Goal: Transaction & Acquisition: Purchase product/service

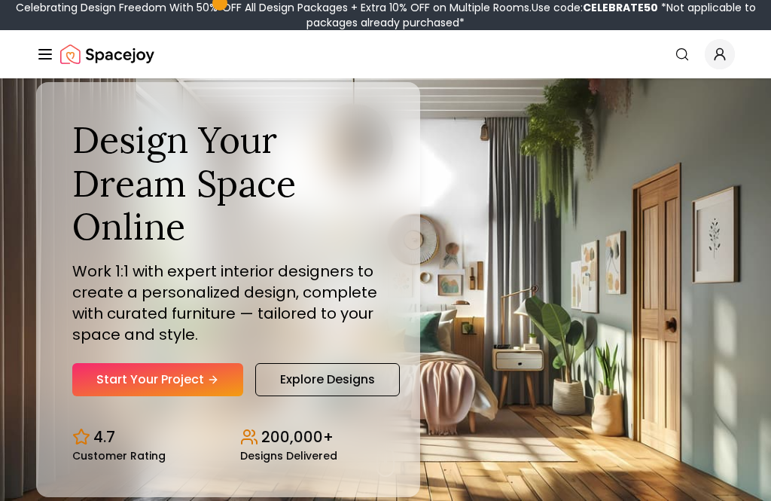
click at [111, 396] on link "Start Your Project" at bounding box center [157, 379] width 171 height 33
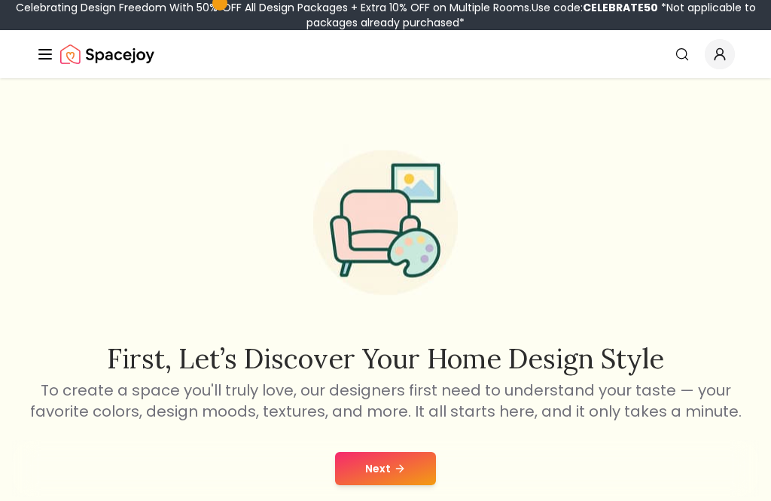
click at [386, 470] on button "Next" at bounding box center [385, 468] width 101 height 33
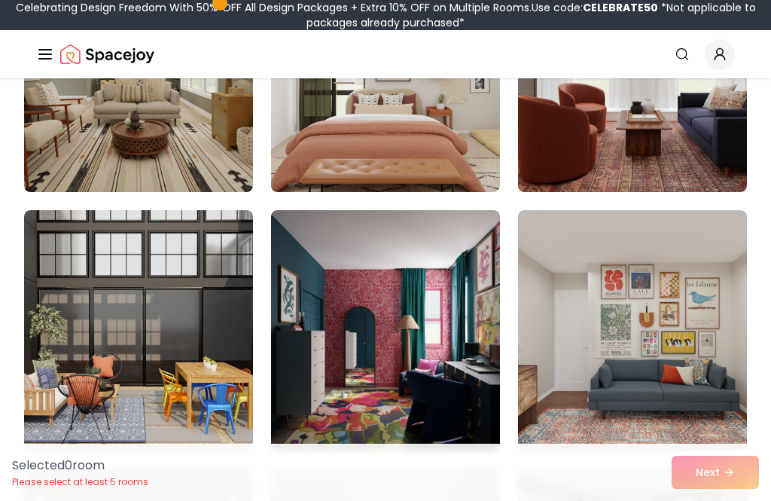
scroll to position [459, 0]
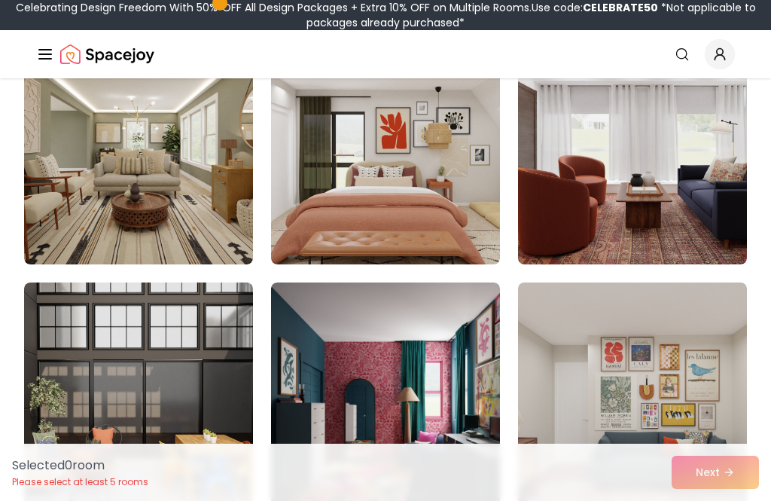
click at [207, 221] on img at bounding box center [138, 143] width 229 height 241
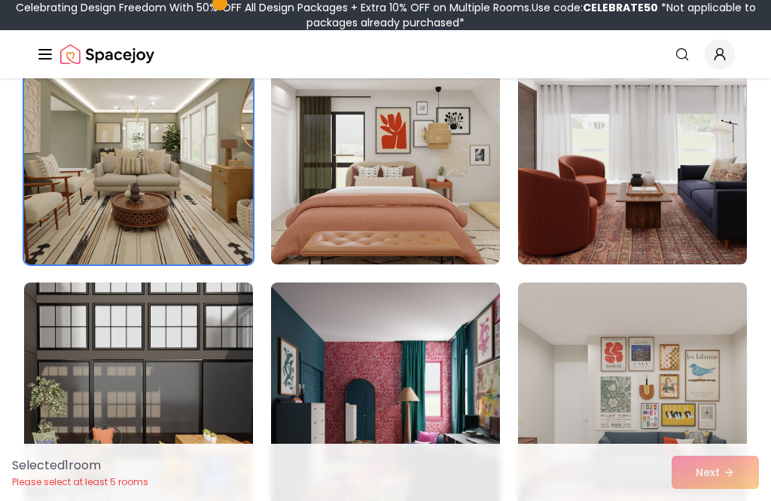
scroll to position [339, 0]
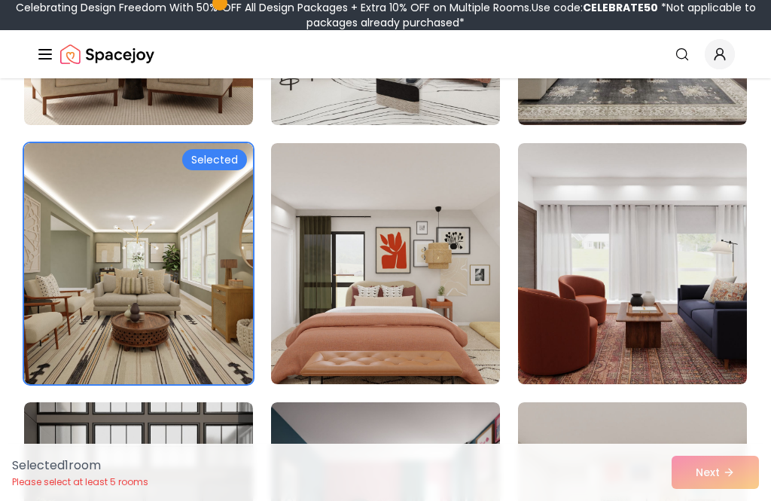
click at [454, 346] on img at bounding box center [385, 263] width 229 height 241
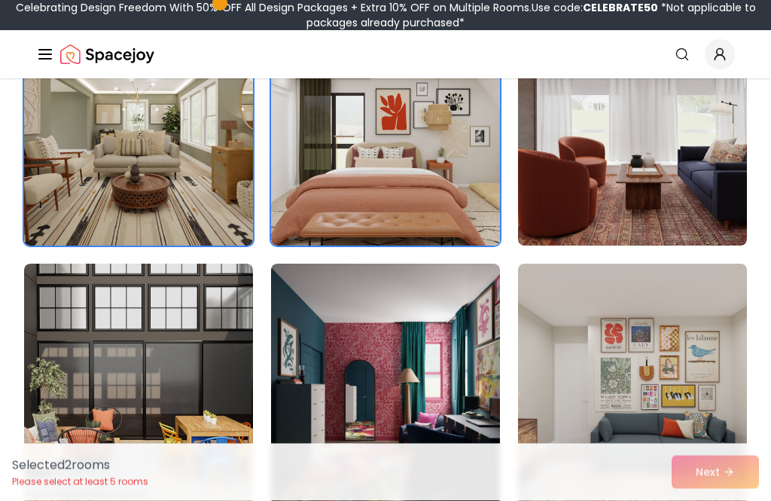
scroll to position [518, 0]
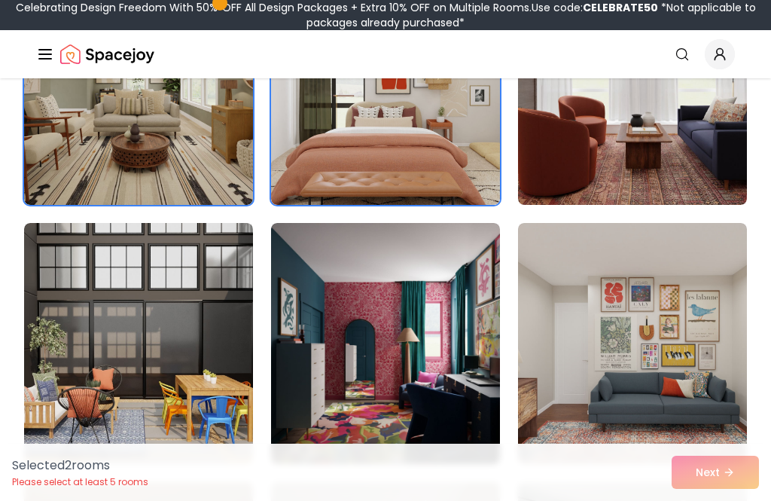
click at [209, 420] on img at bounding box center [138, 343] width 229 height 241
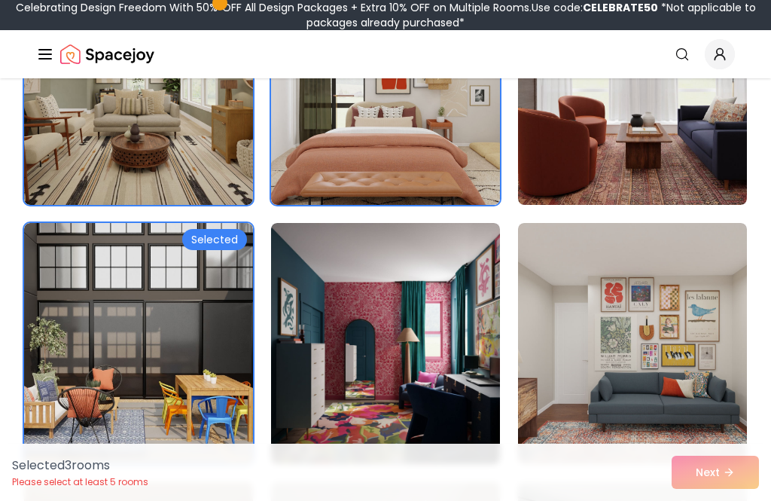
click at [350, 401] on img at bounding box center [385, 343] width 229 height 241
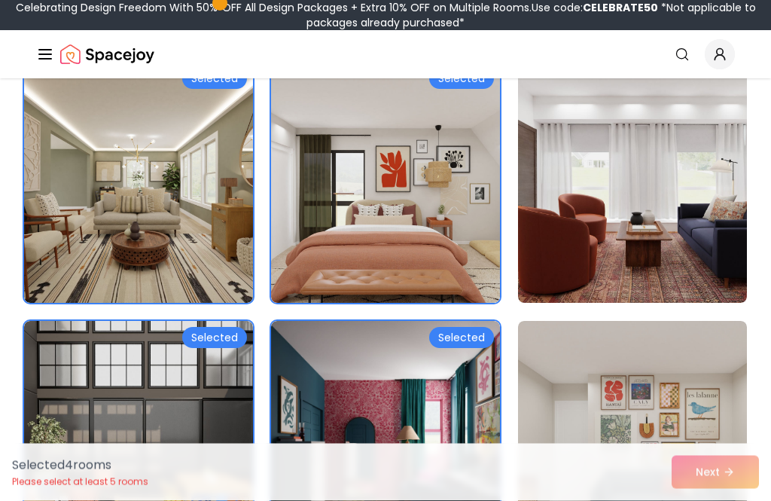
scroll to position [521, 0]
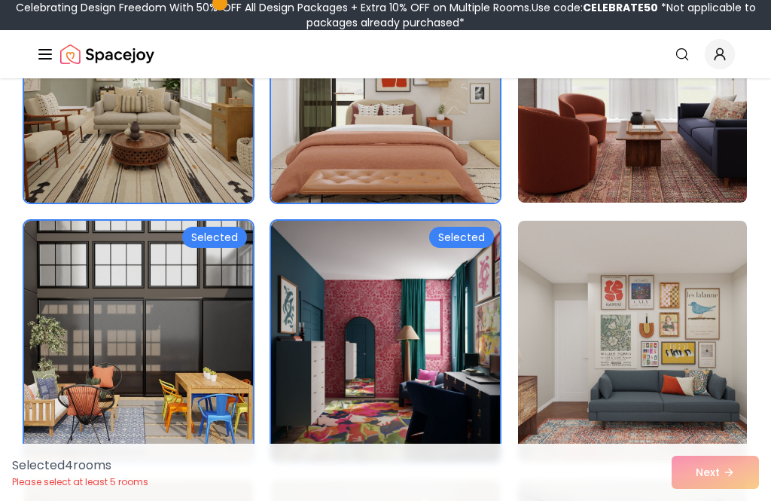
click at [644, 366] on img at bounding box center [632, 341] width 229 height 241
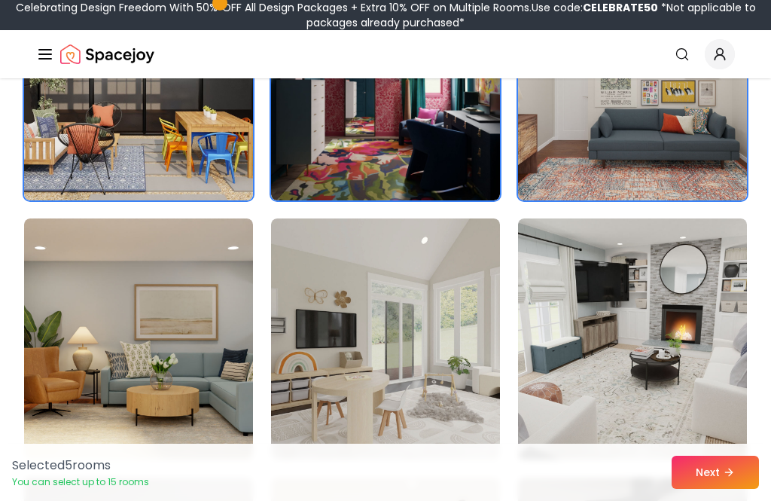
scroll to position [786, 0]
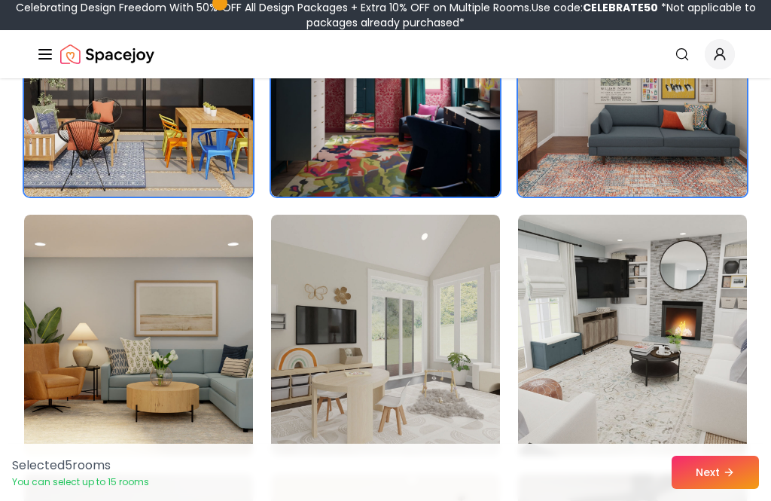
click at [460, 430] on img at bounding box center [385, 335] width 229 height 241
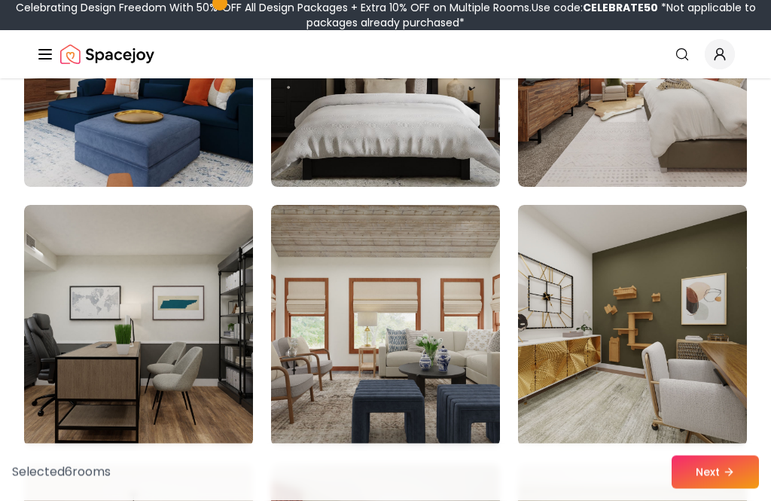
scroll to position [1583, 0]
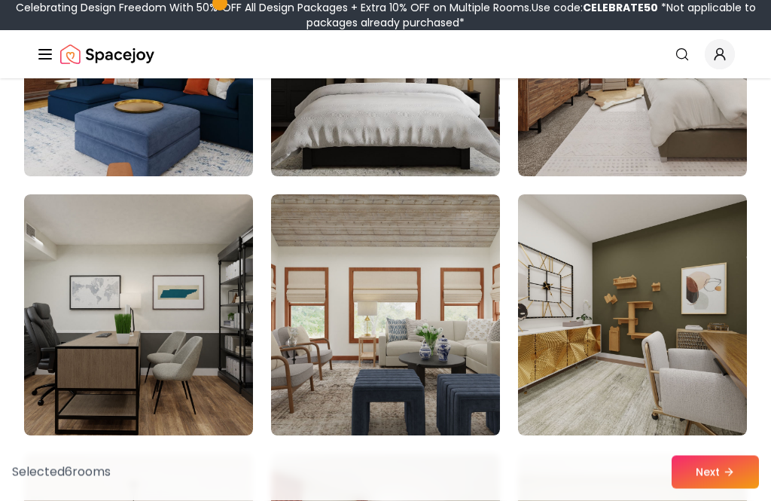
click at [580, 381] on img at bounding box center [632, 315] width 229 height 241
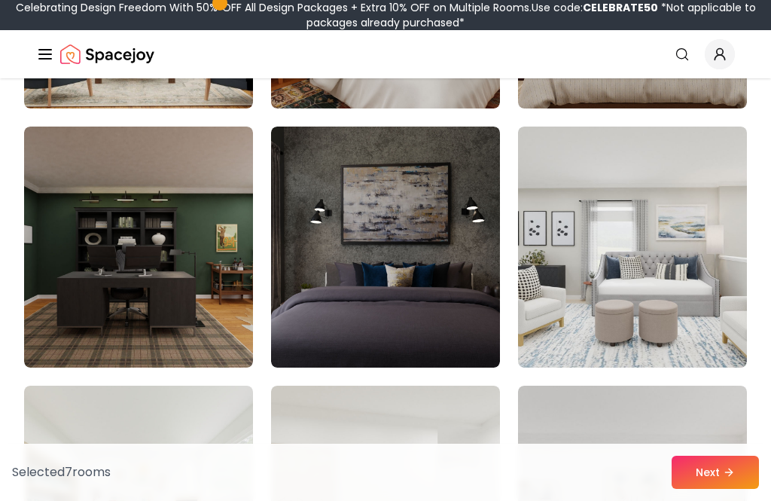
scroll to position [2169, 0]
click at [169, 339] on img at bounding box center [138, 247] width 229 height 241
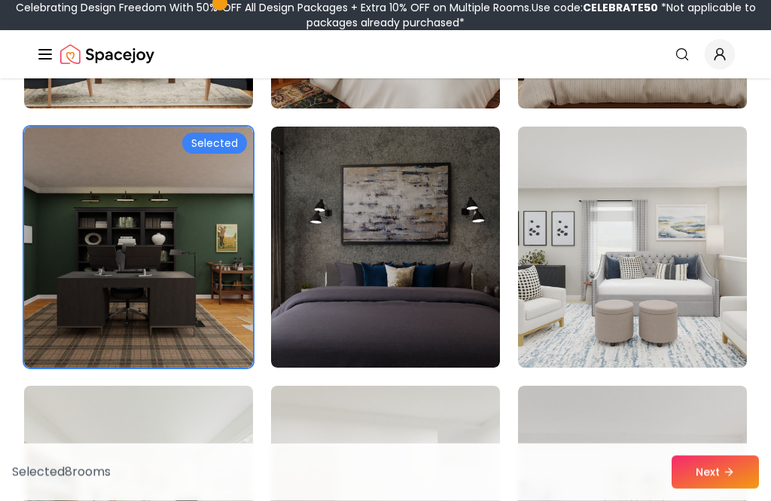
scroll to position [2169, 0]
click at [327, 320] on img at bounding box center [385, 247] width 229 height 241
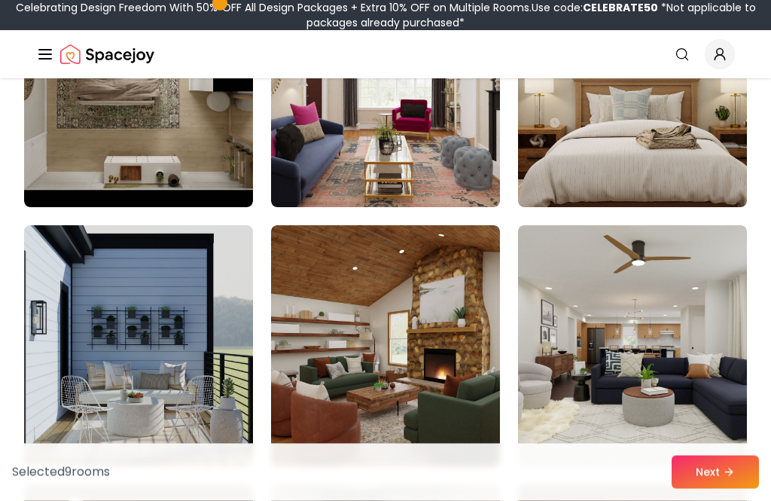
scroll to position [2848, 0]
click at [452, 398] on img at bounding box center [385, 345] width 229 height 241
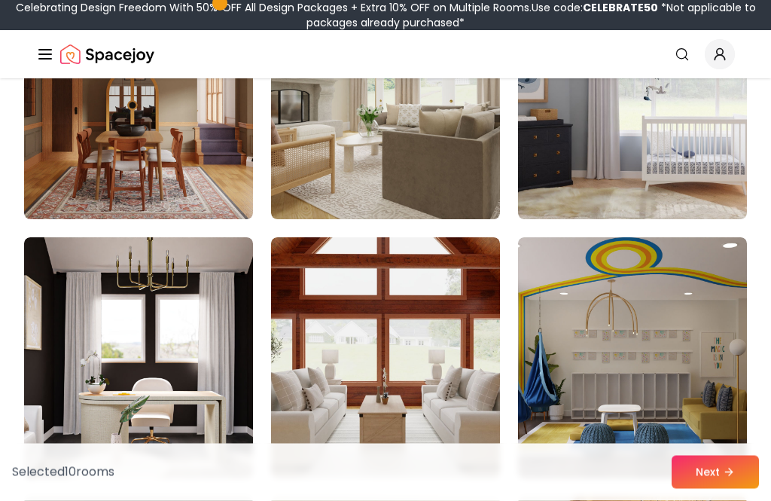
scroll to position [3873, 0]
click at [65, 160] on img at bounding box center [138, 98] width 229 height 241
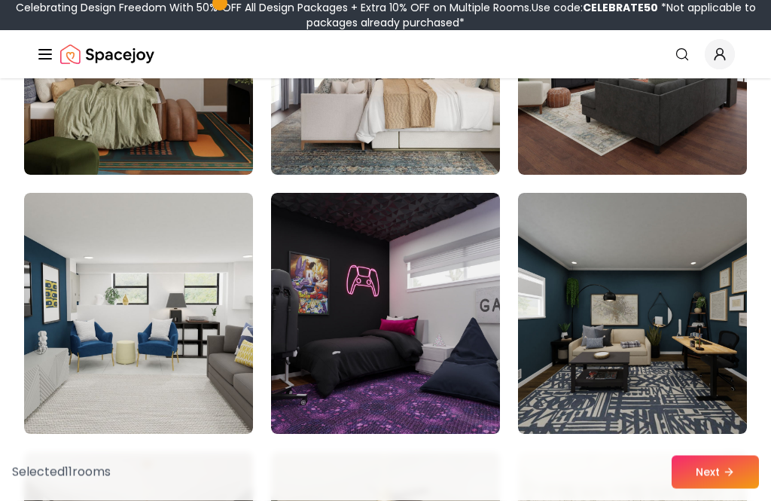
scroll to position [4694, 0]
click at [587, 389] on img at bounding box center [632, 313] width 229 height 241
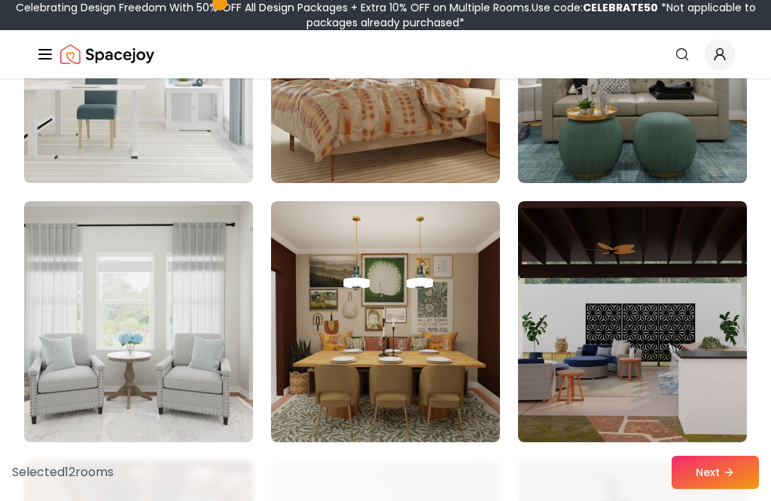
scroll to position [6754, 0]
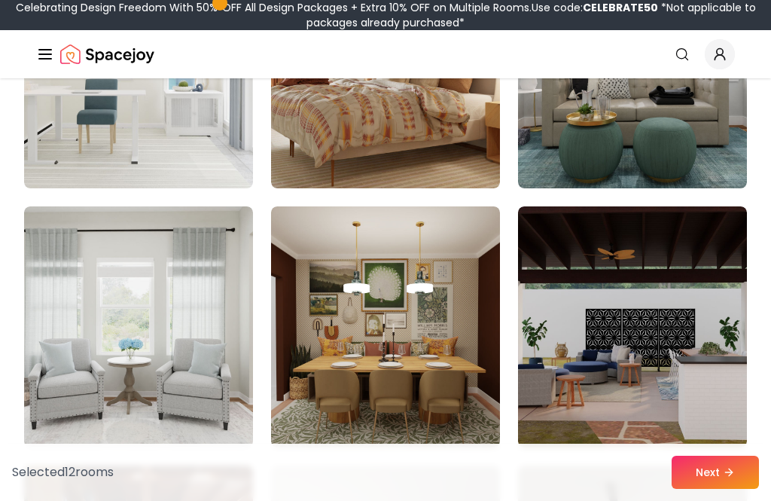
click at [459, 426] on img at bounding box center [385, 326] width 229 height 241
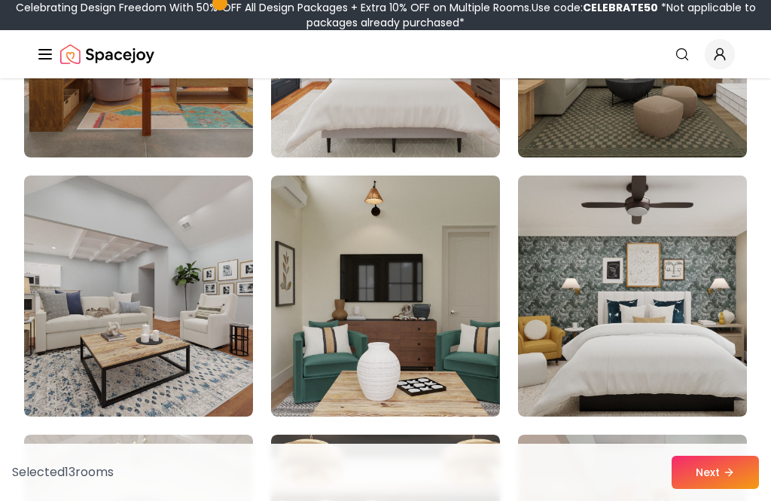
scroll to position [7260, 0]
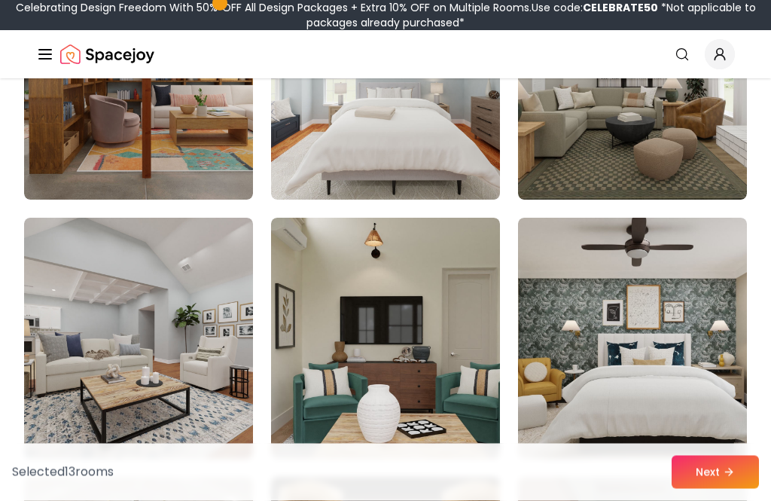
click at [194, 179] on img at bounding box center [138, 79] width 229 height 241
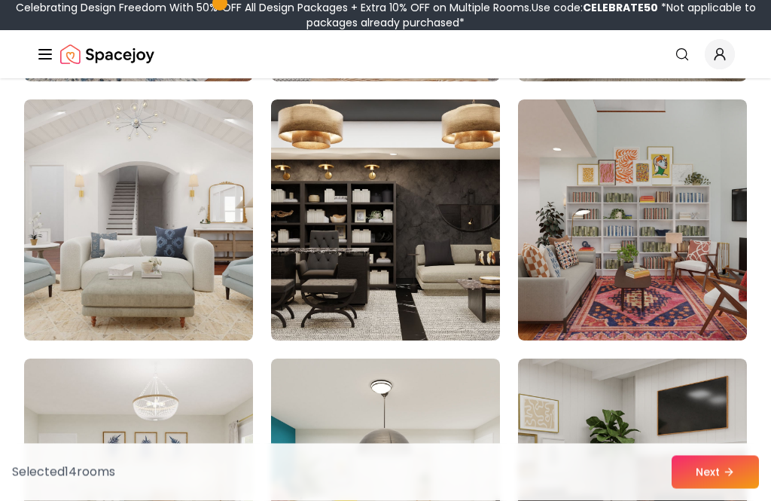
scroll to position [7601, 0]
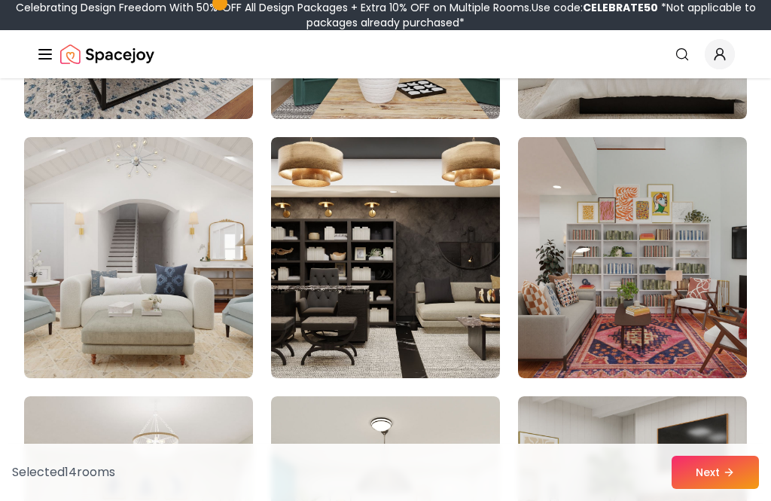
click at [600, 346] on img at bounding box center [632, 257] width 229 height 241
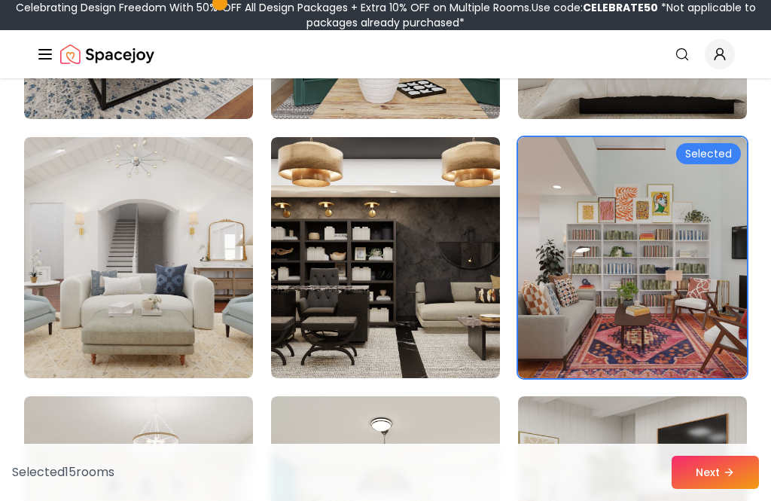
click at [608, 298] on img at bounding box center [632, 257] width 229 height 241
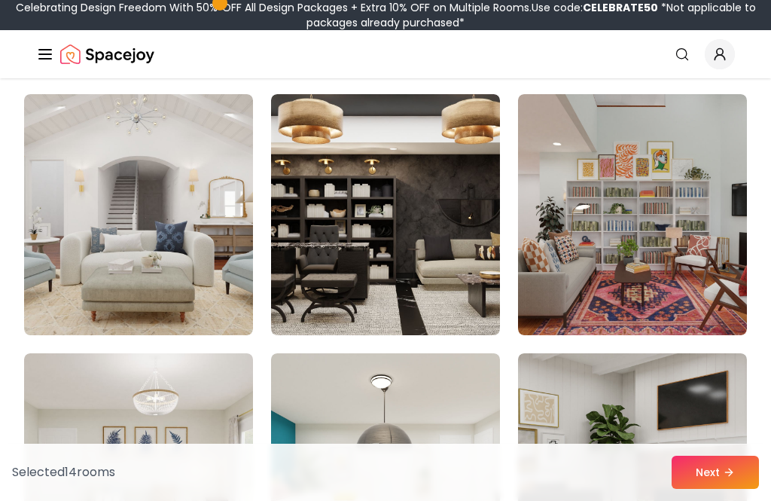
scroll to position [7651, 0]
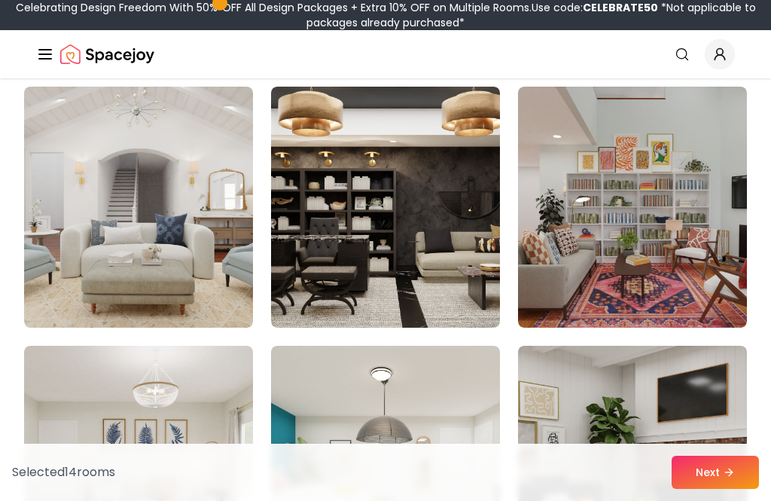
click at [615, 295] on img at bounding box center [632, 207] width 229 height 241
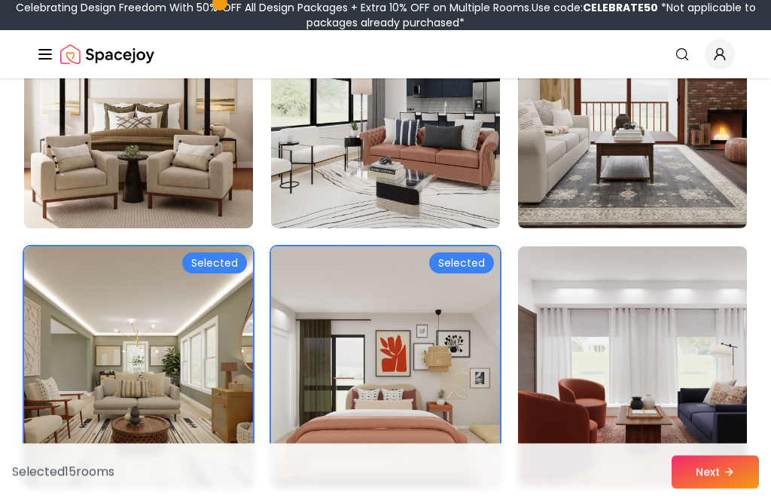
scroll to position [236, 0]
click at [199, 446] on img at bounding box center [138, 366] width 229 height 241
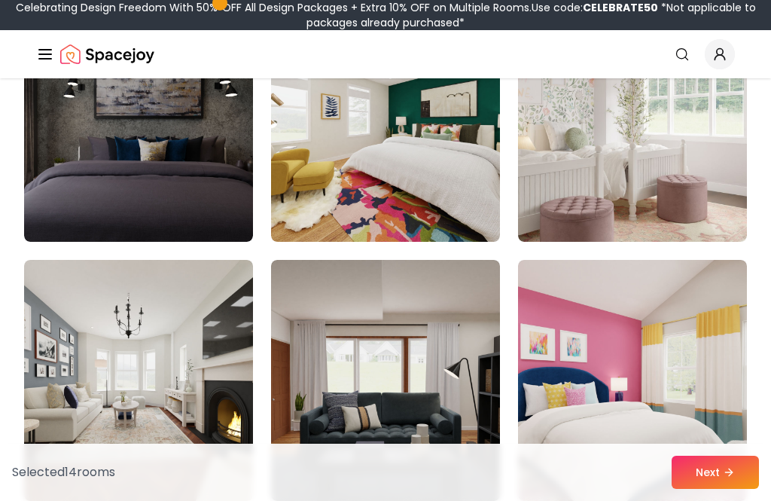
scroll to position [8169, 0]
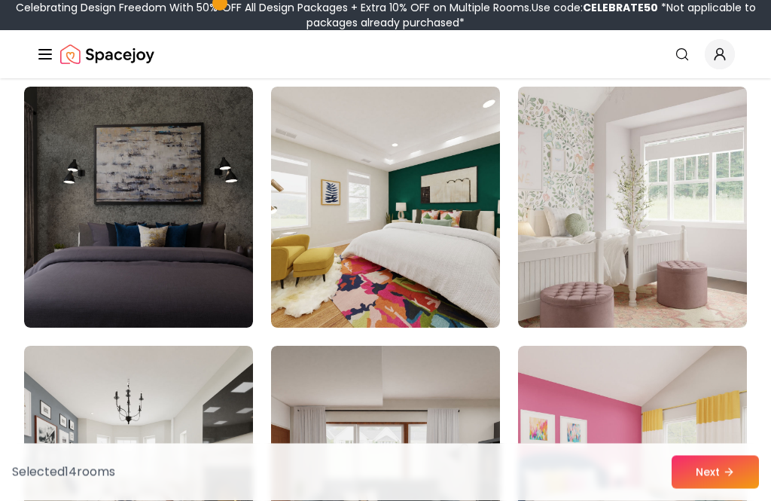
click at [450, 316] on img at bounding box center [385, 207] width 229 height 241
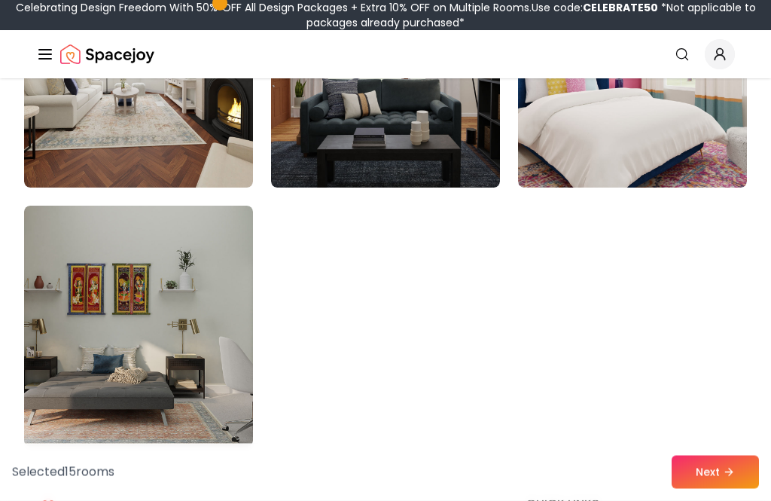
scroll to position [8576, 0]
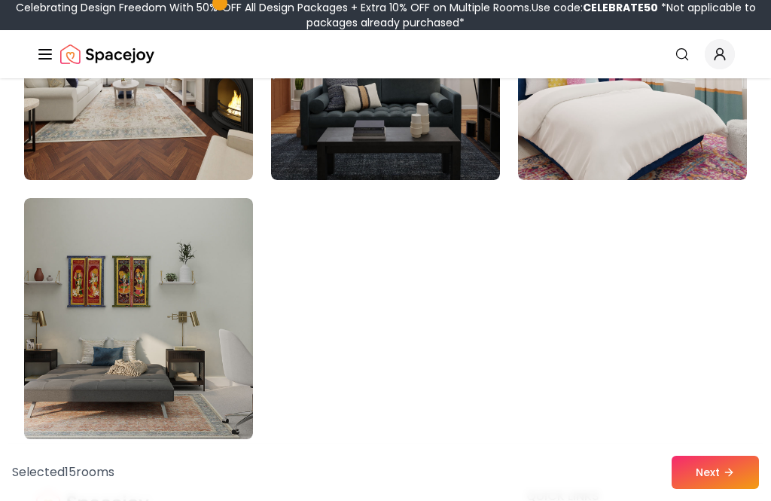
click at [727, 489] on button "Next" at bounding box center [715, 472] width 87 height 33
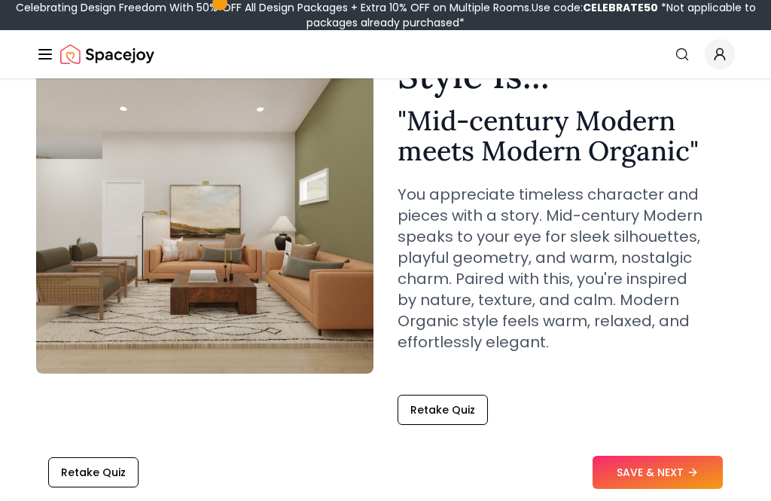
scroll to position [130, 0]
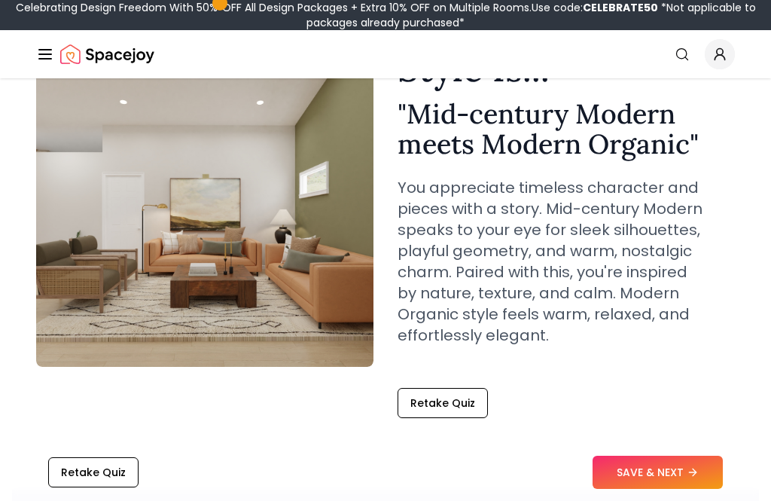
click at [664, 489] on button "SAVE & NEXT" at bounding box center [658, 472] width 130 height 33
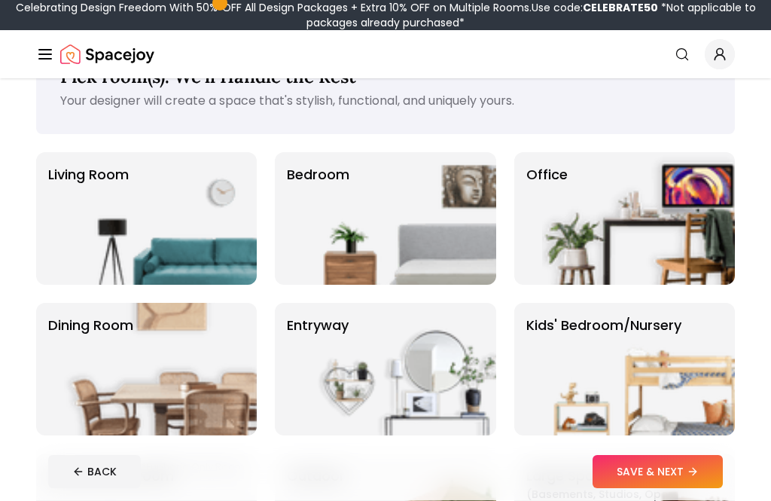
scroll to position [56, 0]
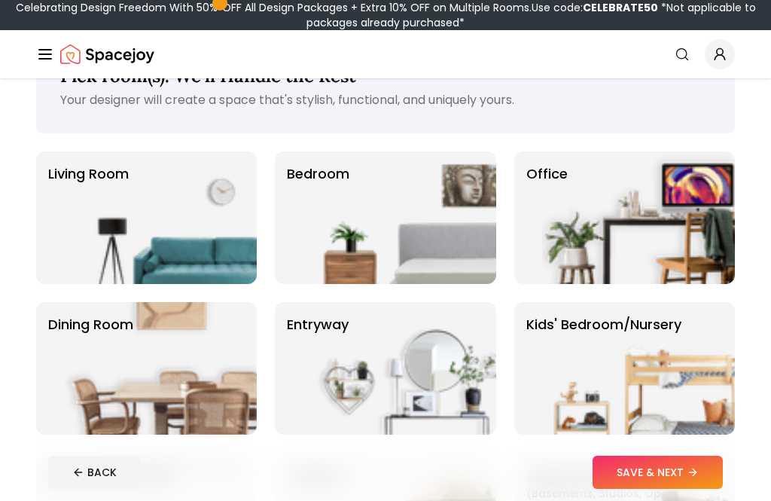
click at [335, 258] on img at bounding box center [400, 217] width 193 height 133
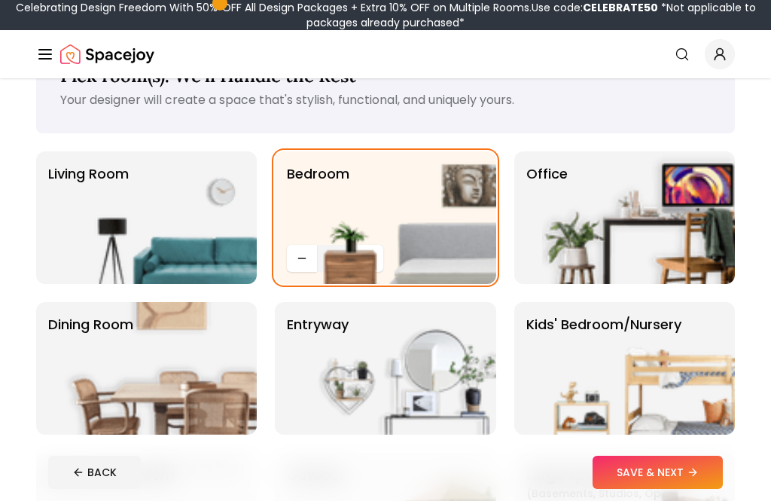
click at [688, 489] on button "SAVE & NEXT" at bounding box center [658, 472] width 130 height 33
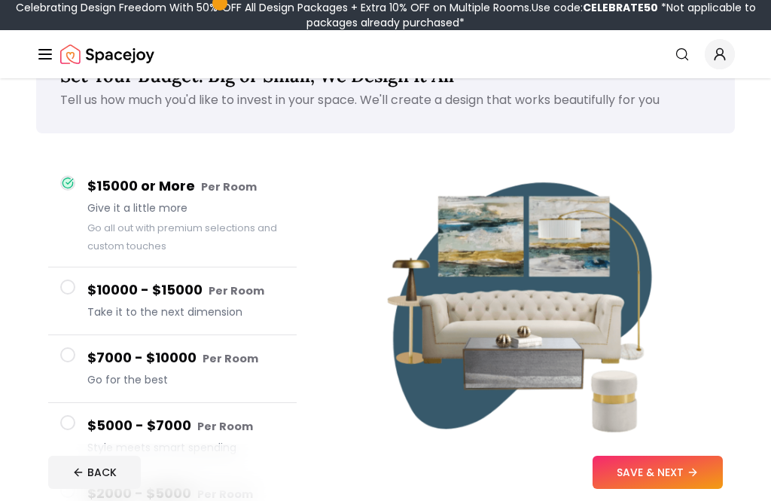
click at [647, 489] on button "SAVE & NEXT" at bounding box center [658, 472] width 130 height 33
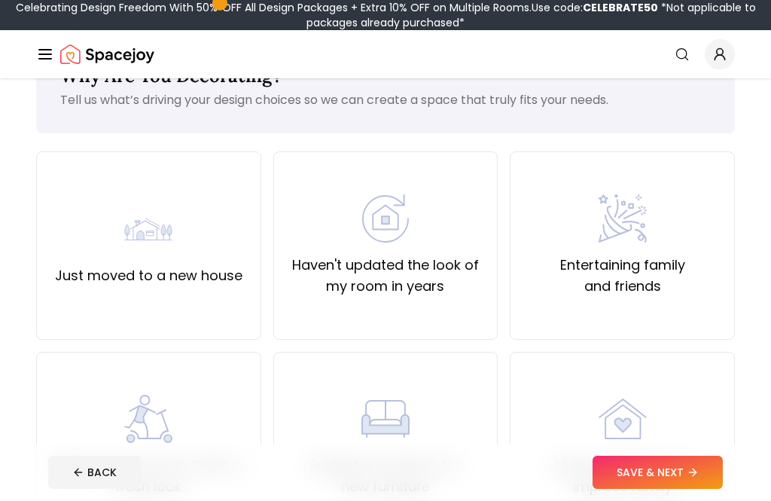
click at [673, 441] on div "All grown up. Time to impress family" at bounding box center [623, 446] width 200 height 102
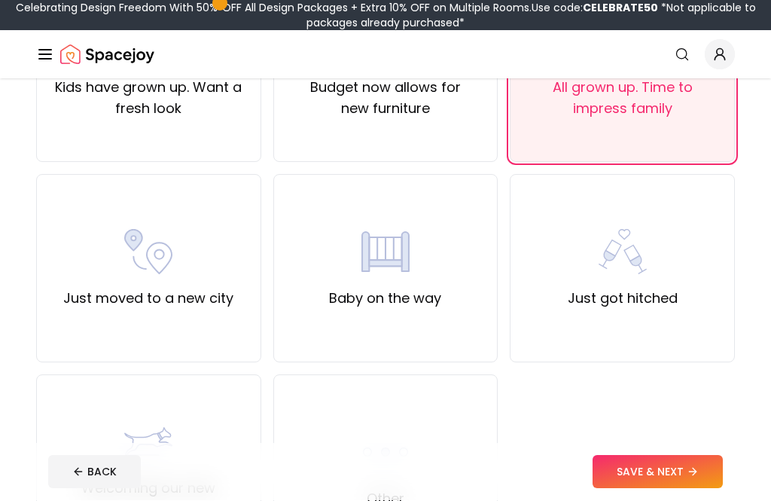
scroll to position [475, 0]
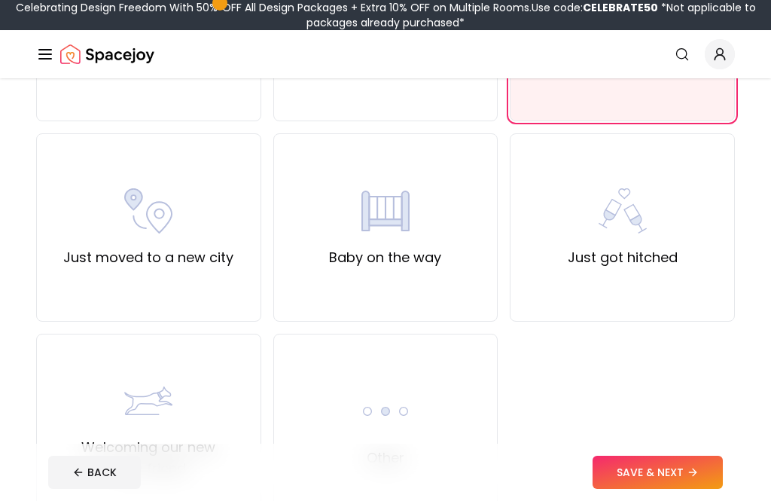
click at [462, 432] on div "Other" at bounding box center [385, 428] width 225 height 188
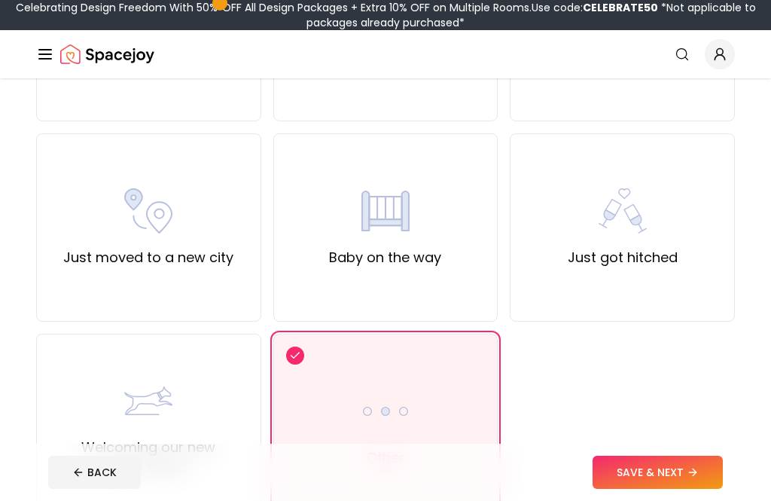
click at [647, 489] on button "SAVE & NEXT" at bounding box center [658, 472] width 130 height 33
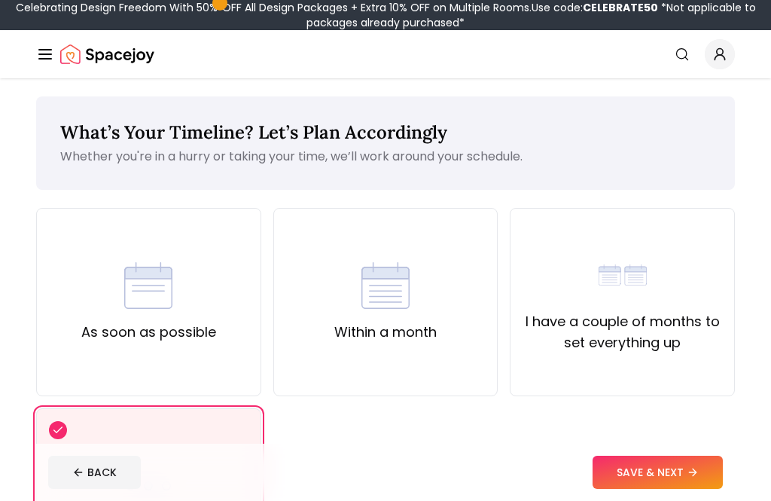
click at [369, 500] on footer "BACK SAVE & NEXT" at bounding box center [385, 472] width 699 height 57
click at [664, 489] on button "SAVE & NEXT" at bounding box center [658, 472] width 130 height 33
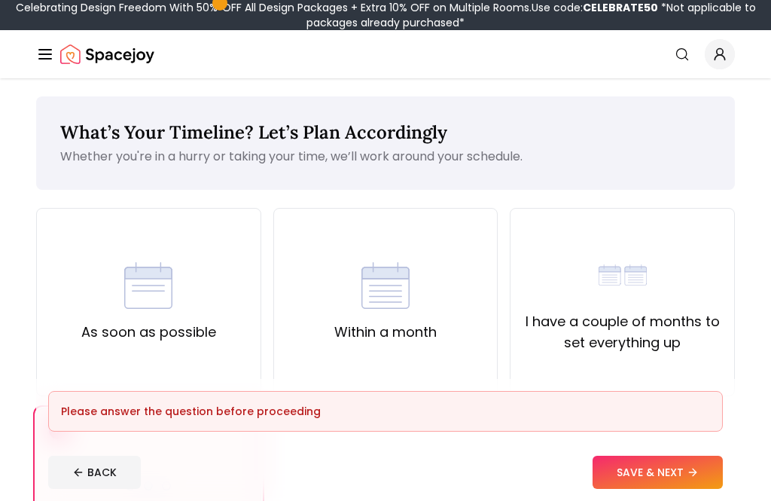
click at [615, 348] on label "I have a couple of months to set everything up" at bounding box center [623, 332] width 200 height 42
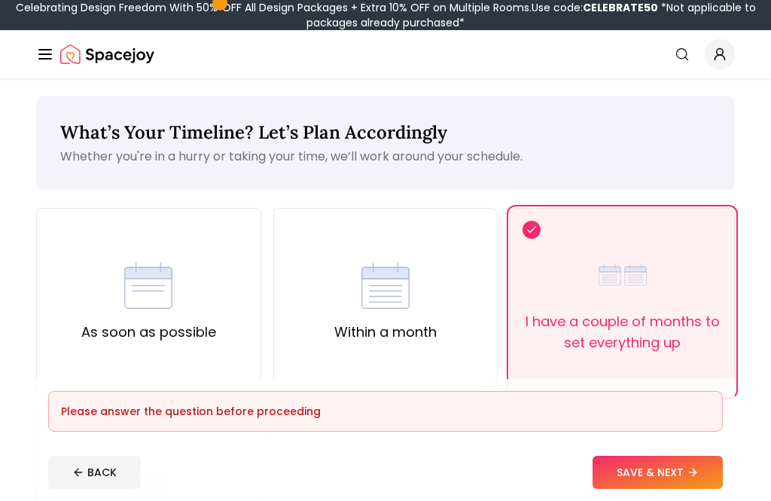
click at [655, 482] on button "SAVE & NEXT" at bounding box center [658, 472] width 130 height 33
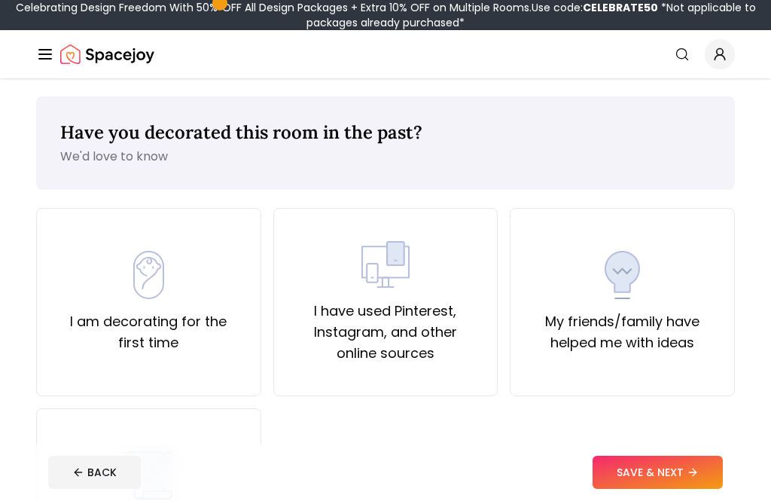
click at [453, 356] on label "I have used Pinterest, Instagram, and other online sources" at bounding box center [386, 332] width 200 height 63
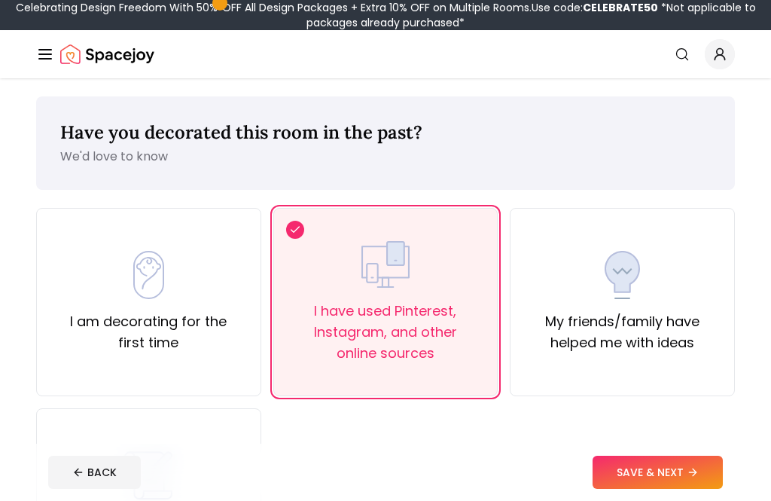
click at [640, 478] on button "SAVE & NEXT" at bounding box center [658, 472] width 130 height 33
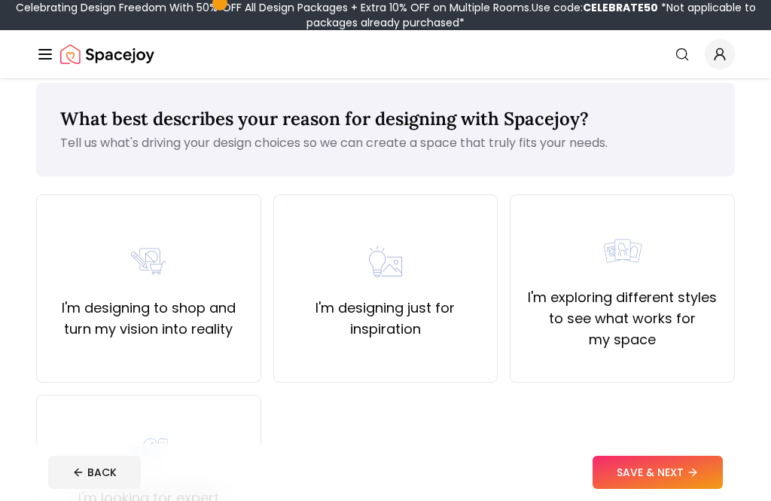
scroll to position [20, 0]
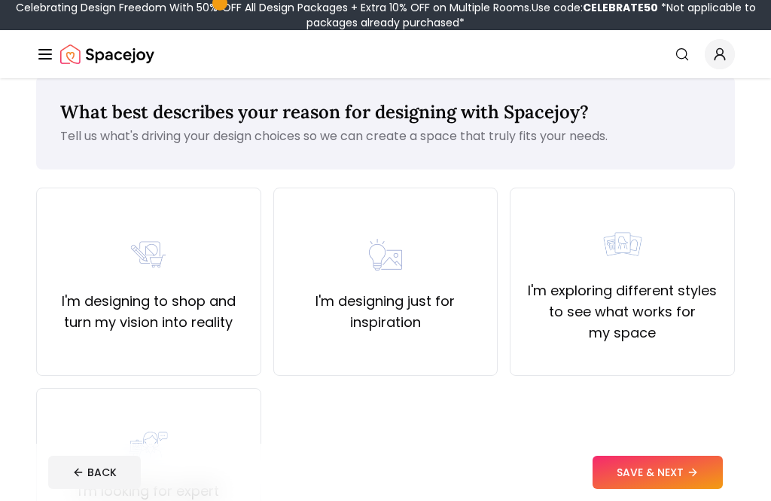
click at [487, 341] on div "I'm designing just for inspiration" at bounding box center [385, 282] width 225 height 188
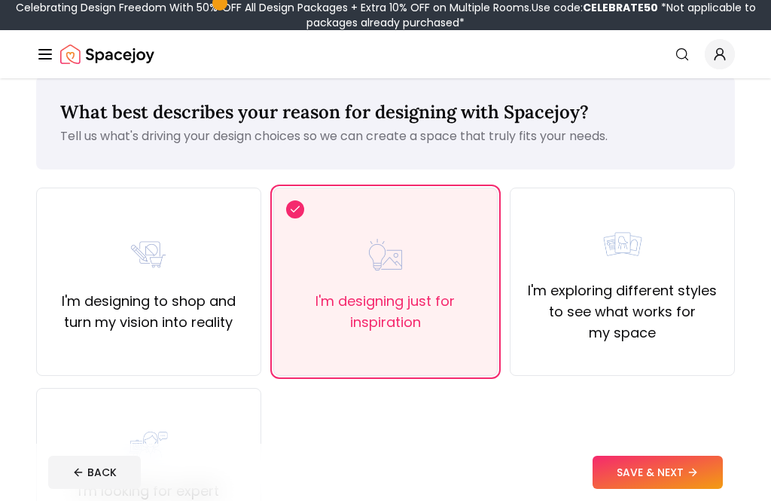
click at [699, 489] on button "SAVE & NEXT" at bounding box center [658, 472] width 130 height 33
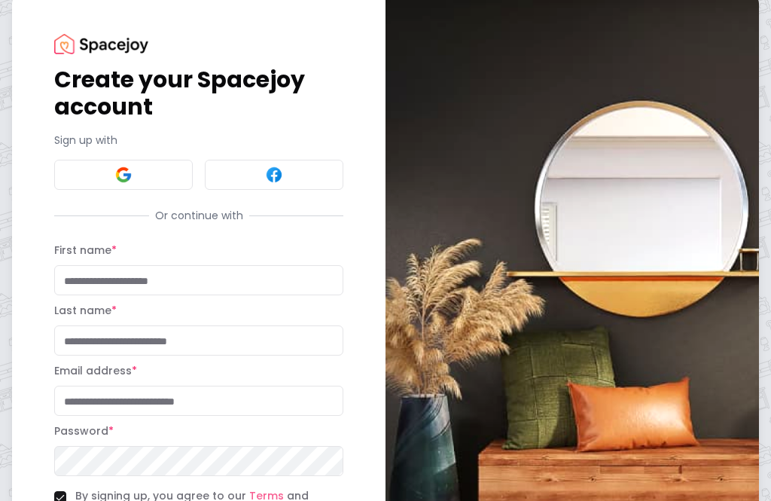
click at [98, 175] on button at bounding box center [123, 175] width 139 height 30
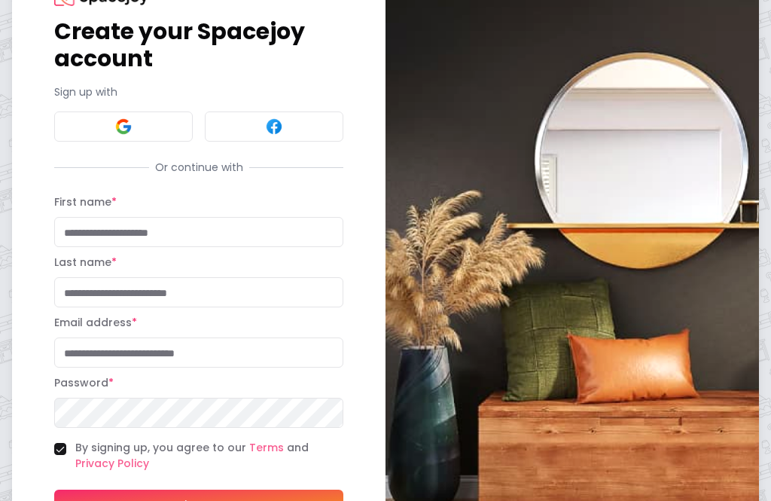
scroll to position [69, 0]
click at [80, 230] on input "First name *" at bounding box center [198, 232] width 289 height 30
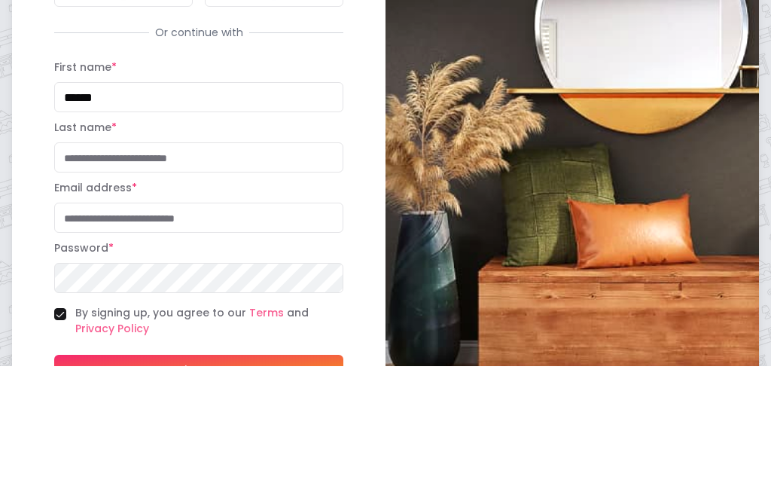
type input "******"
click at [140, 277] on input "Last name *" at bounding box center [198, 292] width 289 height 30
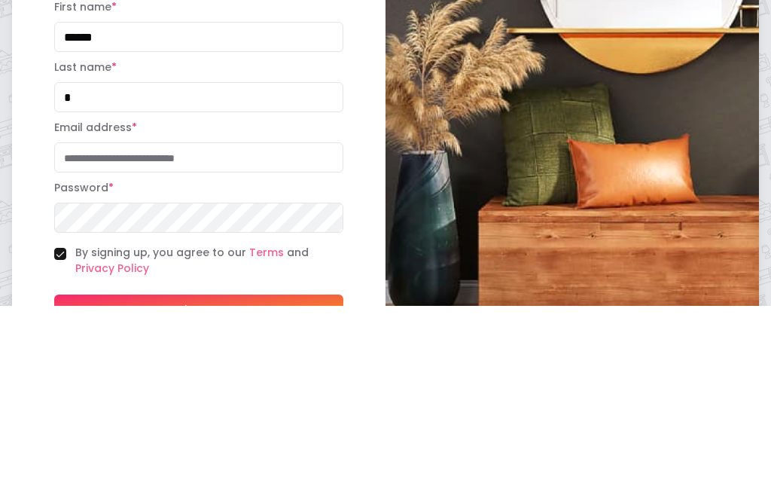
type input "*"
click at [221, 337] on input "Email address *" at bounding box center [198, 352] width 289 height 30
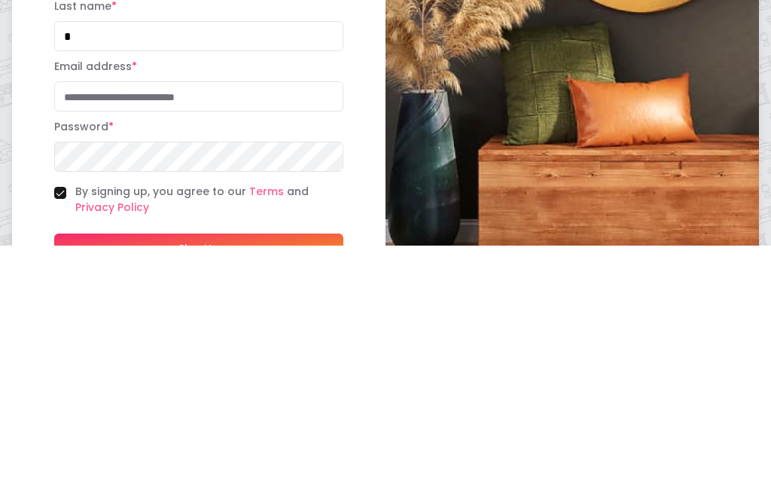
type input "**********"
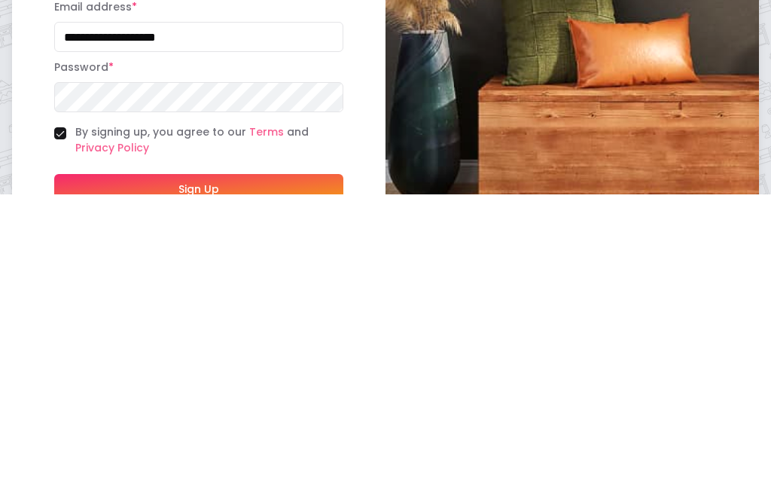
scroll to position [163, 0]
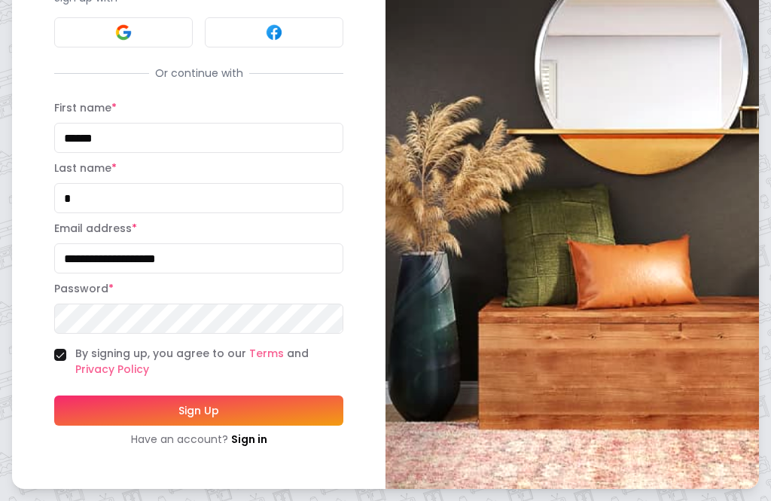
click at [212, 408] on button "Sign Up" at bounding box center [198, 410] width 289 height 30
